Goal: Navigation & Orientation: Understand site structure

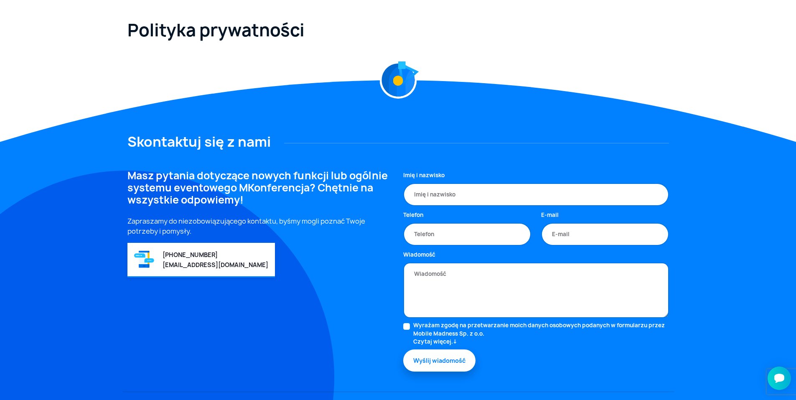
scroll to position [32, 0]
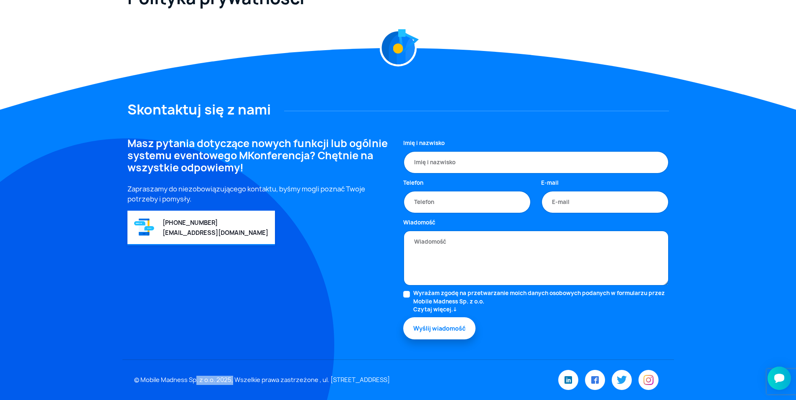
drag, startPoint x: 186, startPoint y: 375, endPoint x: 140, endPoint y: 375, distance: 45.9
click at [140, 375] on div "© Mobile Madness Sp. z o.o. 2025, Wszelkie prawa zastrzeżone , ul. [STREET_ADDR…" at bounding box center [308, 379] width 359 height 9
copy div "Mobile Madness"
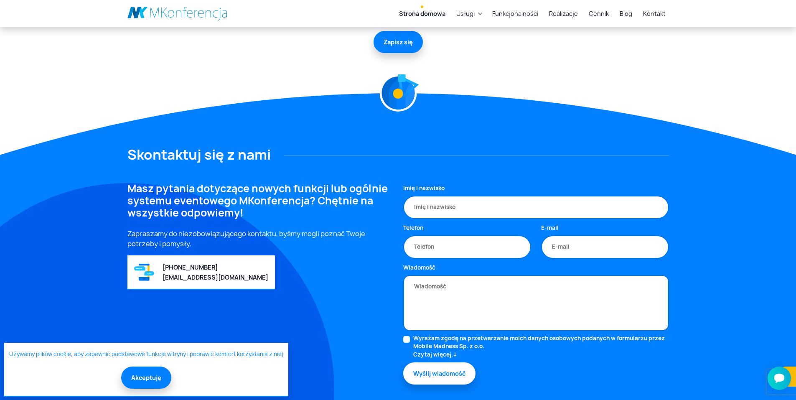
scroll to position [2273, 0]
